Goal: Transaction & Acquisition: Book appointment/travel/reservation

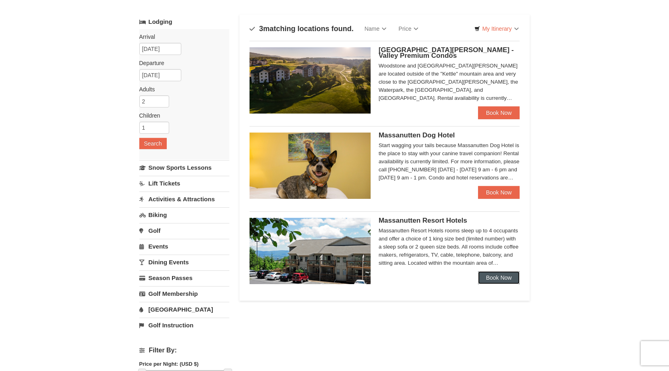
click at [482, 273] on link "Book Now" at bounding box center [499, 277] width 42 height 13
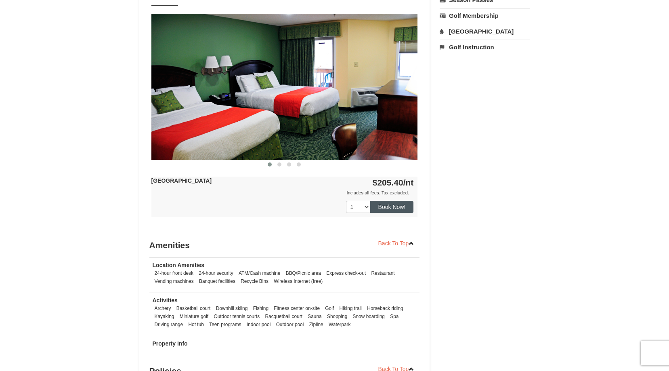
scroll to position [327, 0]
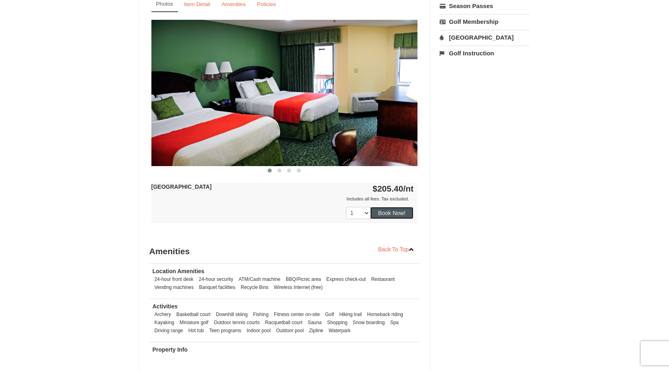
click at [401, 212] on button "Book Now!" at bounding box center [392, 213] width 44 height 12
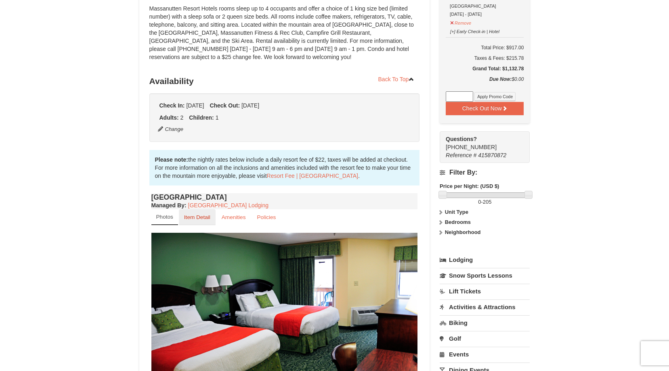
scroll to position [202, 0]
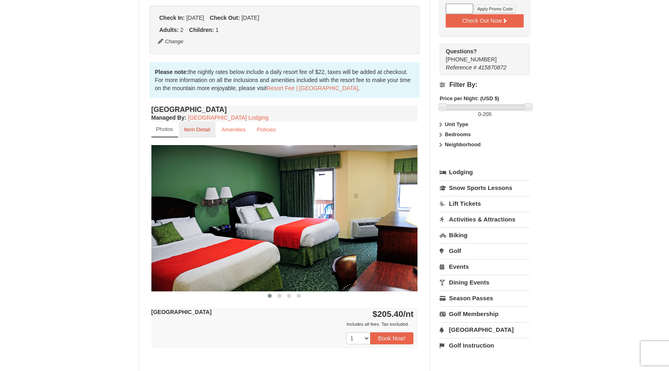
click at [202, 126] on small "Item Detail" at bounding box center [197, 129] width 26 height 6
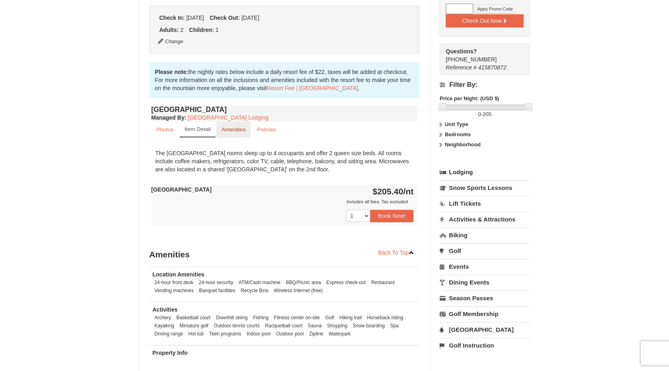
click at [228, 131] on small "Amenities" at bounding box center [234, 129] width 24 height 6
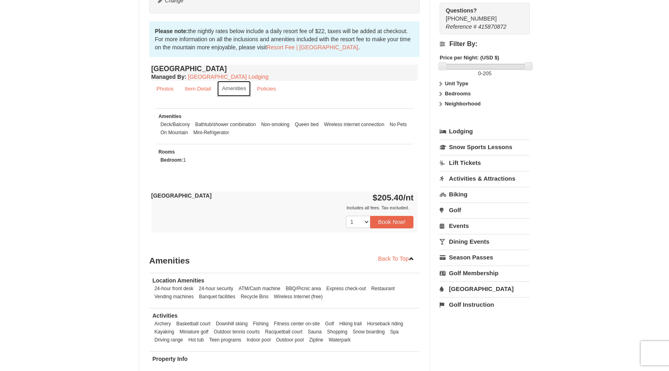
scroll to position [242, 0]
click at [268, 87] on small "Policies" at bounding box center [266, 89] width 19 height 6
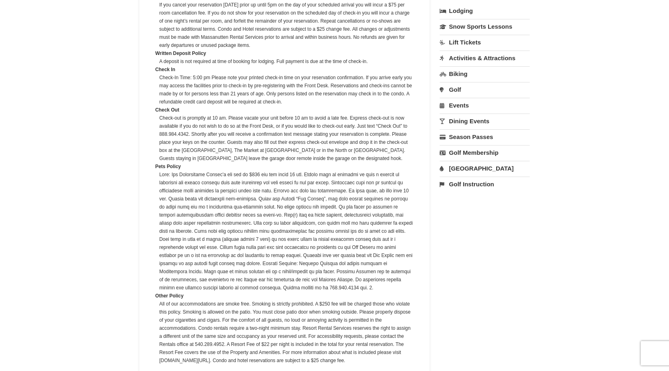
scroll to position [0, 0]
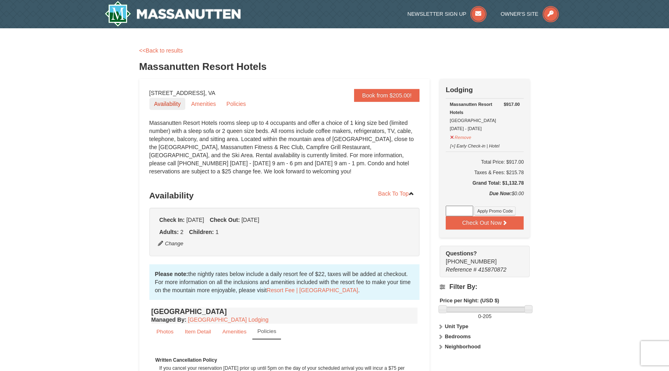
click at [173, 105] on link "Availability" at bounding box center [167, 104] width 36 height 12
